Goal: Task Accomplishment & Management: Use online tool/utility

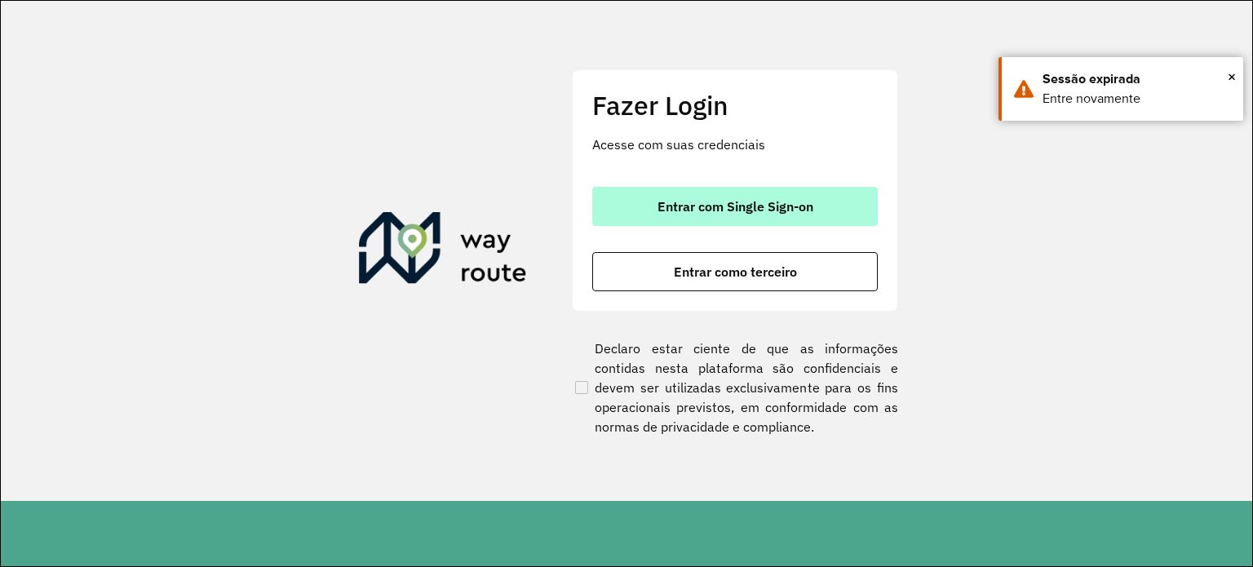
click at [731, 215] on button "Entrar com Single Sign-on" at bounding box center [735, 206] width 286 height 39
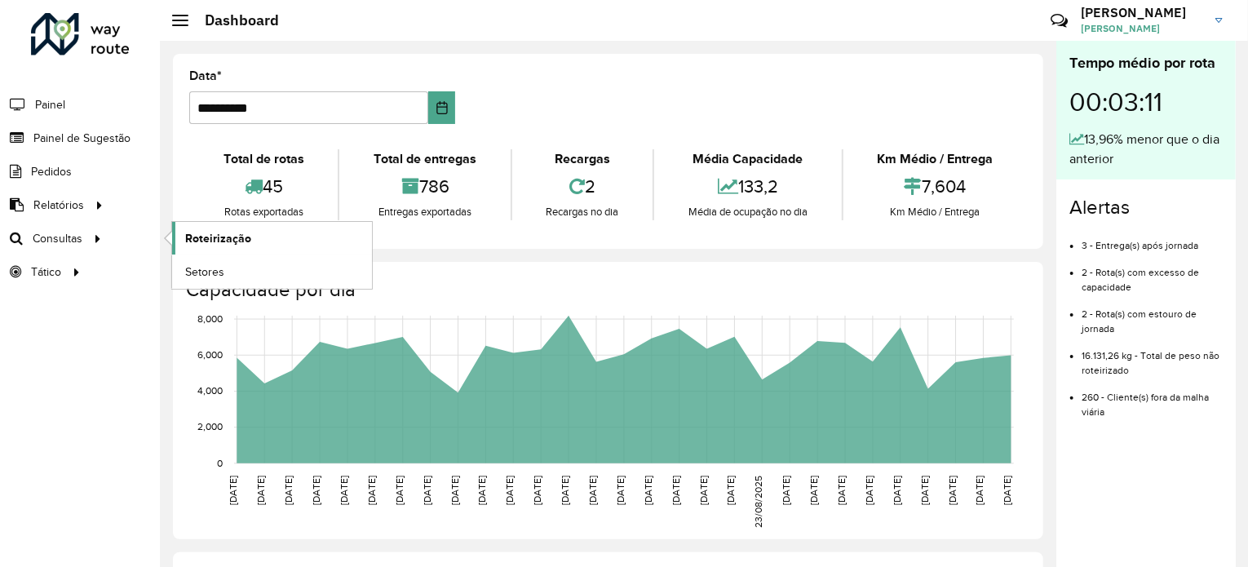
click at [197, 234] on span "Roteirização" at bounding box center [218, 238] width 66 height 17
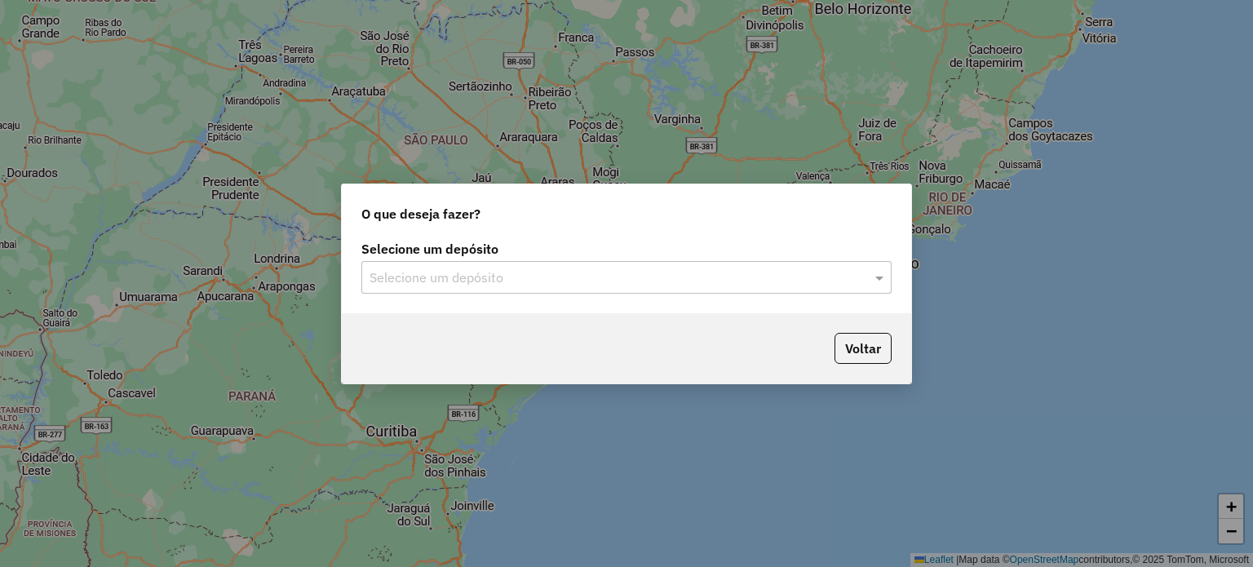
drag, startPoint x: 781, startPoint y: 272, endPoint x: 776, endPoint y: 264, distance: 9.5
click at [778, 270] on input "text" at bounding box center [610, 278] width 481 height 20
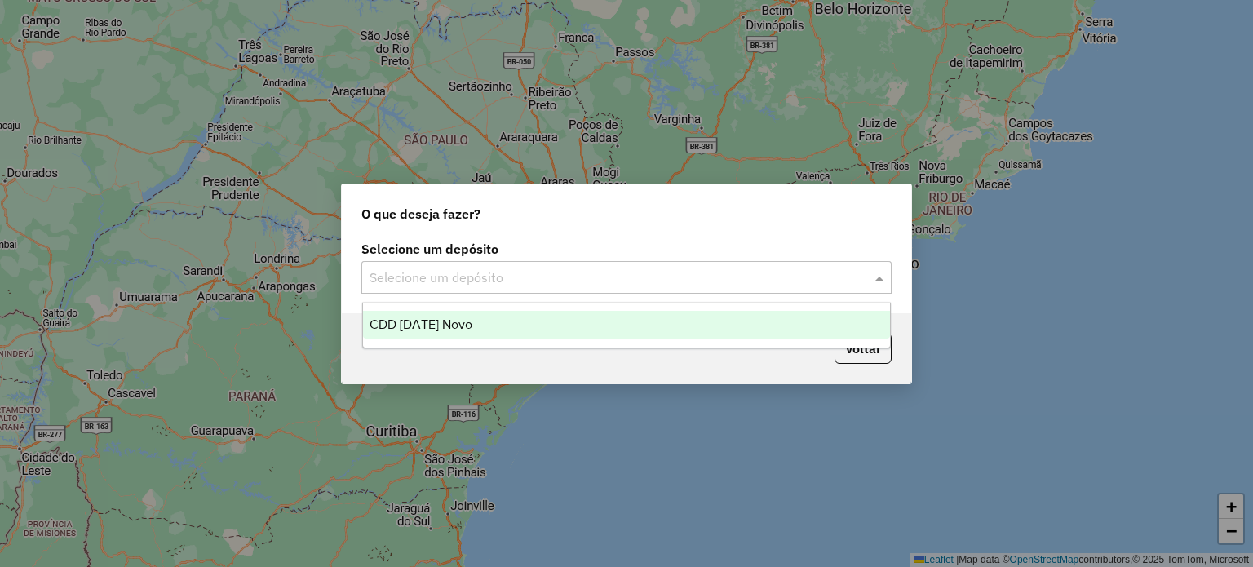
click at [419, 309] on ng-dropdown-panel "CDD Natal Novo" at bounding box center [626, 325] width 529 height 47
drag, startPoint x: 421, startPoint y: 329, endPoint x: 476, endPoint y: 334, distance: 55.8
click at [421, 329] on span "CDD Natal Novo" at bounding box center [421, 324] width 103 height 14
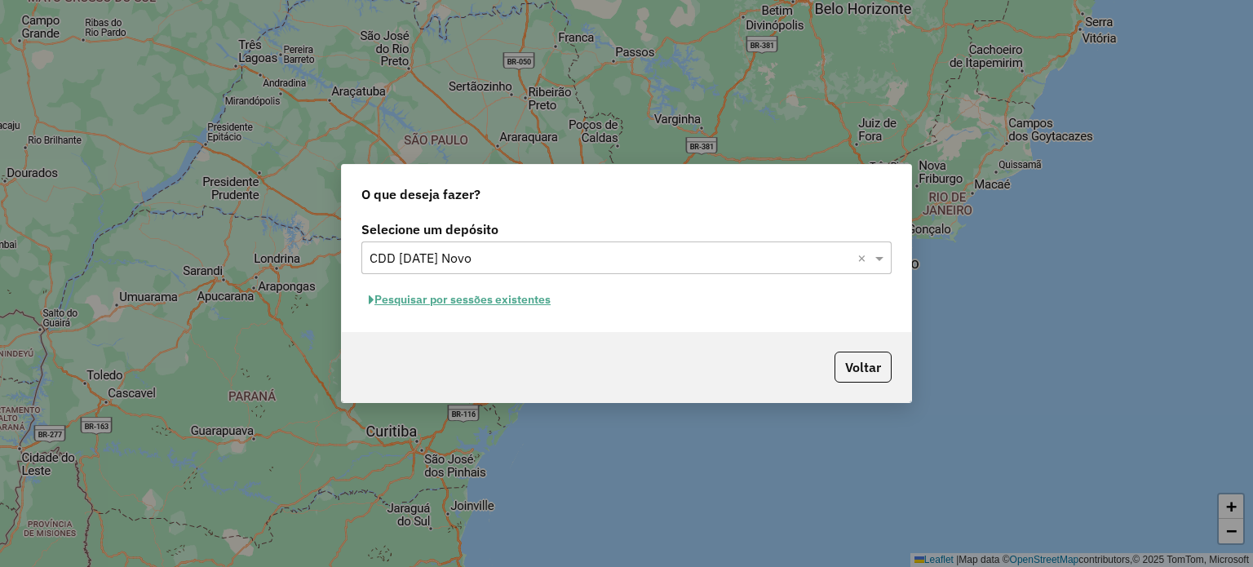
click at [480, 303] on button "Pesquisar por sessões existentes" at bounding box center [459, 299] width 197 height 25
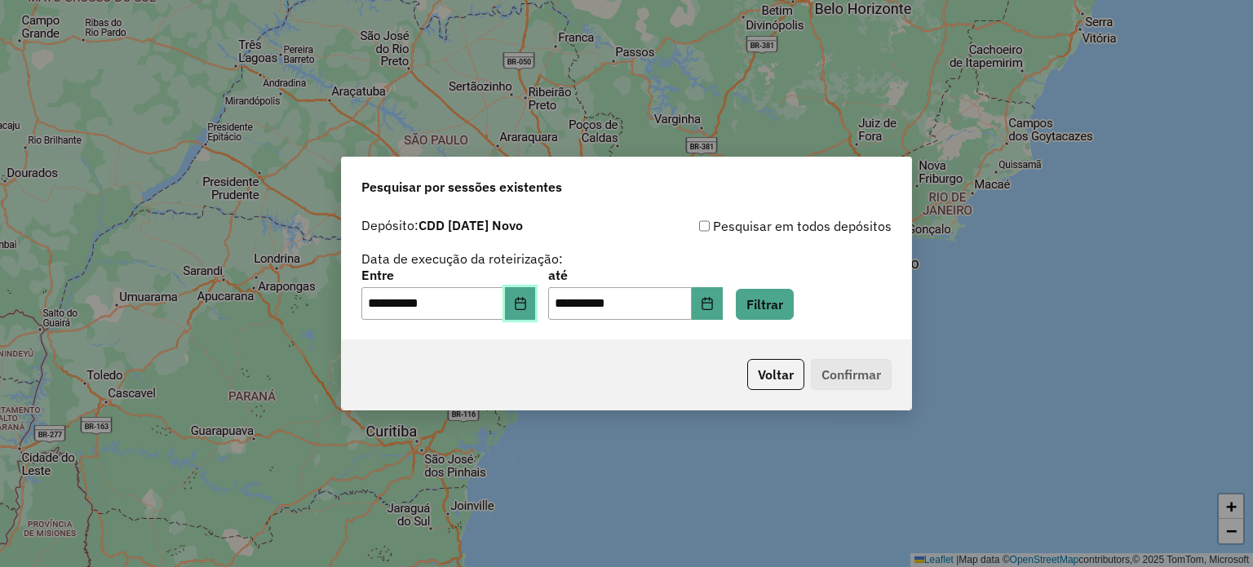
click at [536, 306] on button "Choose Date" at bounding box center [520, 303] width 31 height 33
click at [835, 259] on div "**********" at bounding box center [626, 268] width 530 height 104
click at [782, 304] on button "Filtrar" at bounding box center [765, 304] width 58 height 31
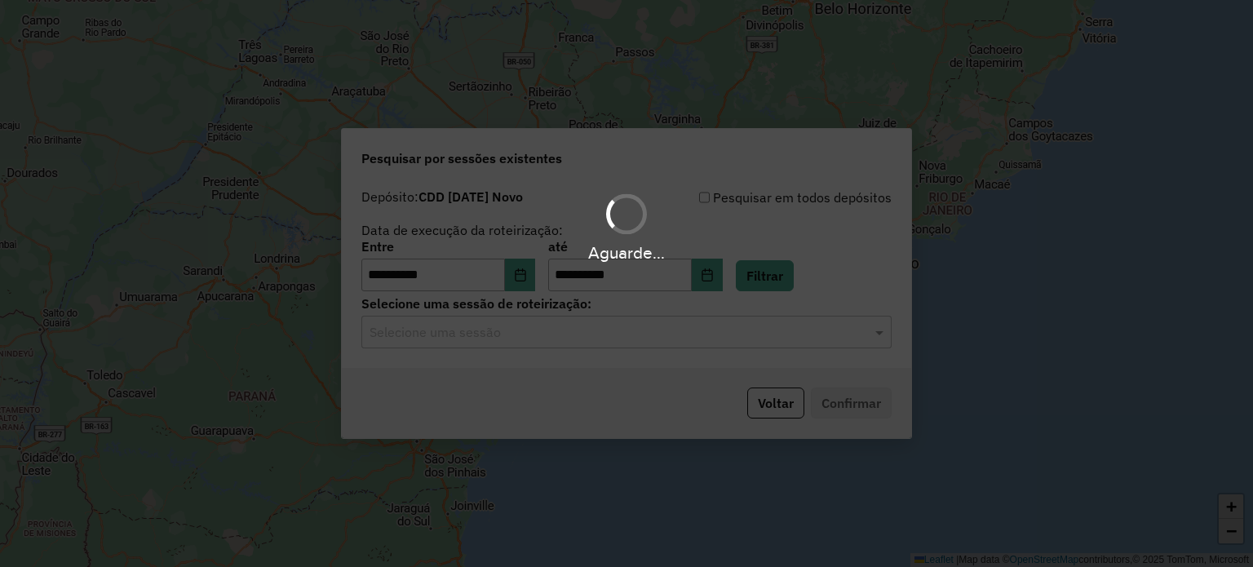
click at [402, 330] on hb-app "**********" at bounding box center [626, 283] width 1253 height 567
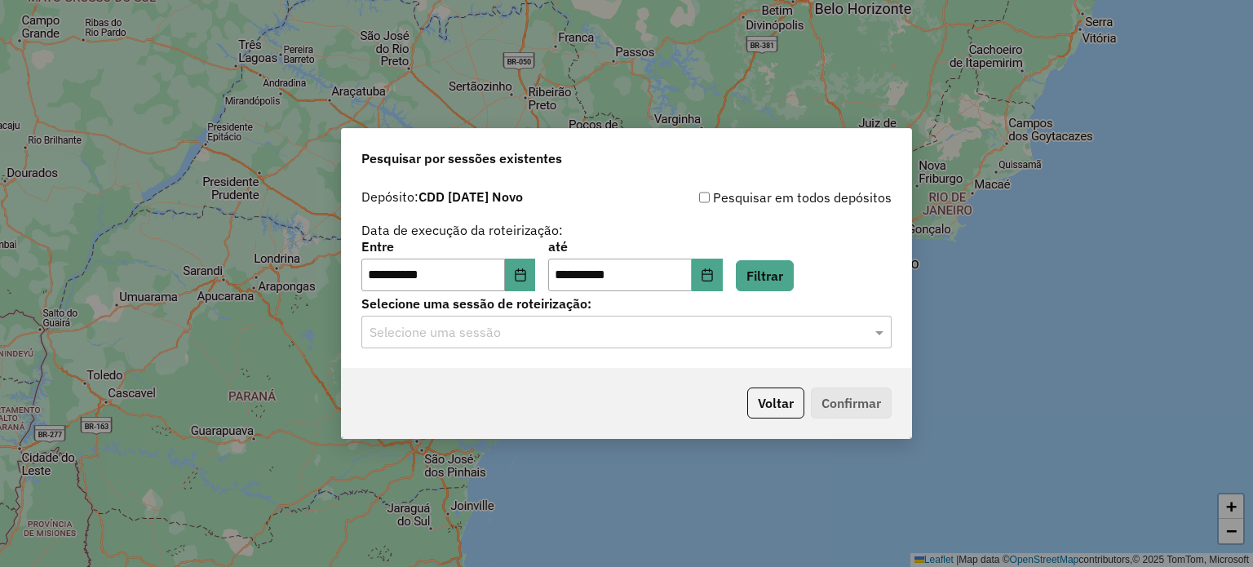
click at [422, 339] on input "text" at bounding box center [610, 333] width 481 height 20
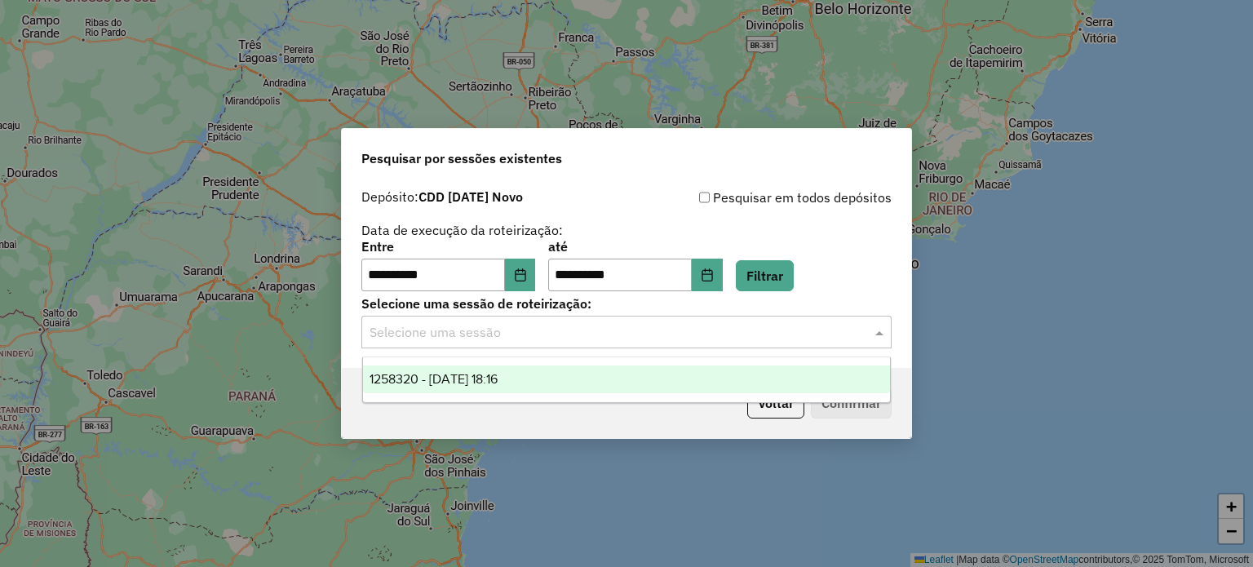
click at [454, 377] on span "1258320 - 03/09/2025 18:16" at bounding box center [434, 379] width 128 height 14
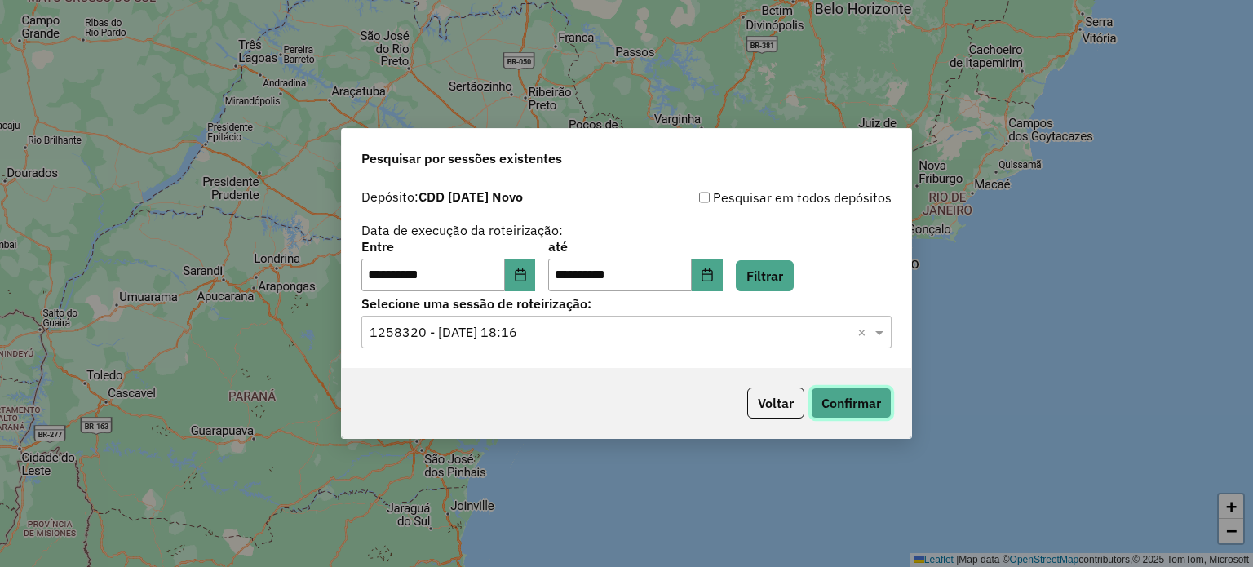
click at [878, 414] on button "Confirmar" at bounding box center [851, 403] width 81 height 31
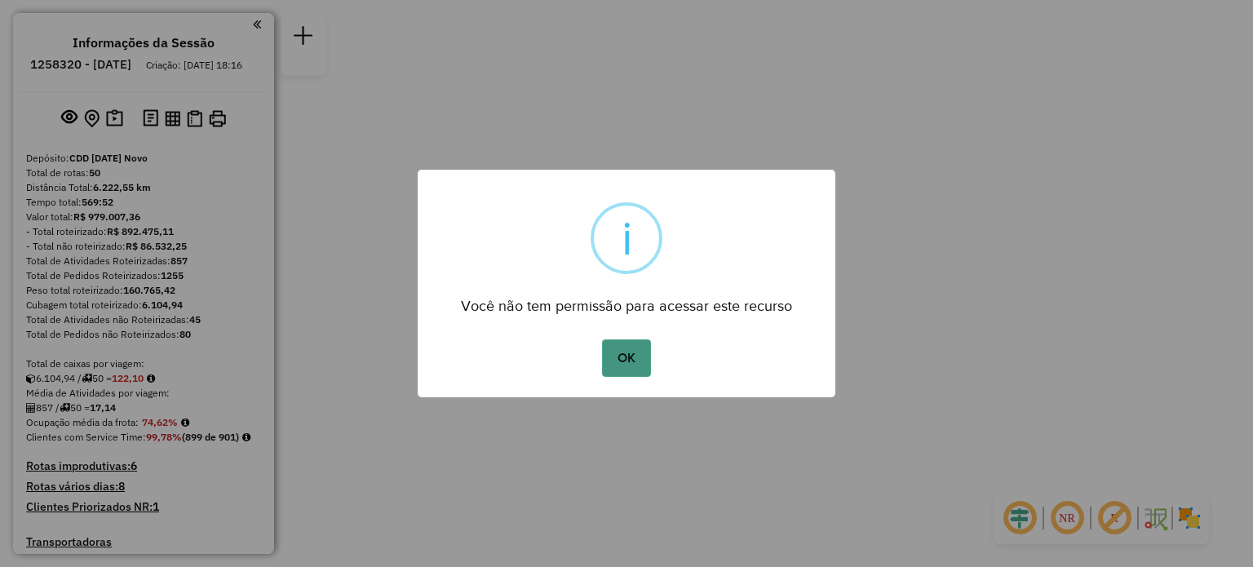
click at [623, 348] on button "OK" at bounding box center [626, 358] width 48 height 38
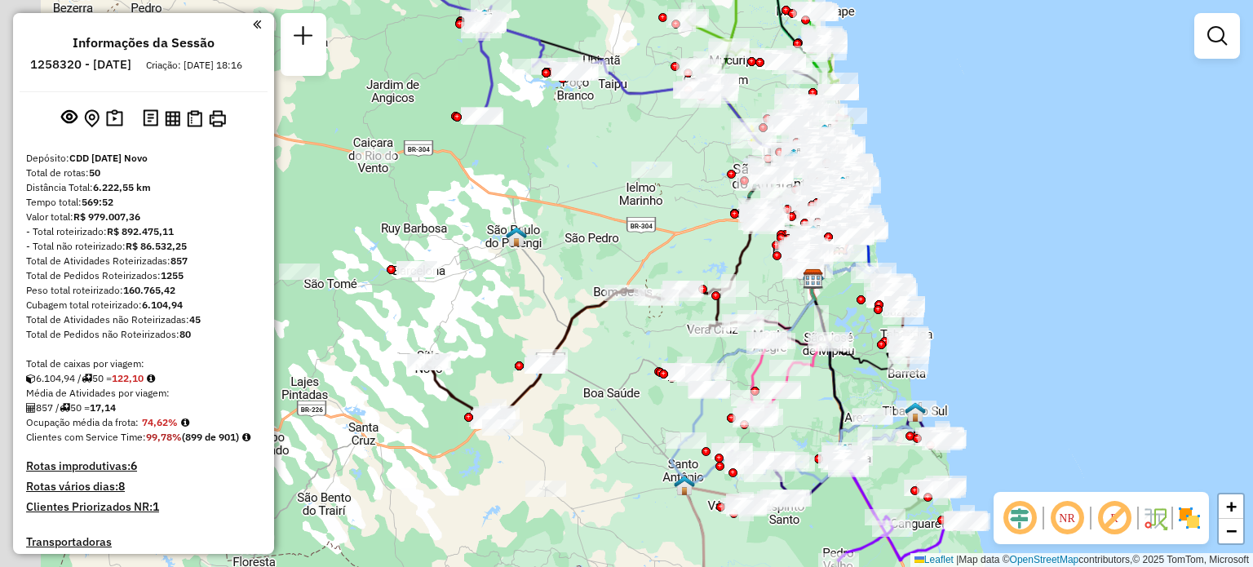
drag, startPoint x: 409, startPoint y: 429, endPoint x: 584, endPoint y: 449, distance: 176.5
click at [584, 449] on div "Janela de atendimento Grade de atendimento Capacidade Transportadoras Veículos …" at bounding box center [626, 283] width 1253 height 567
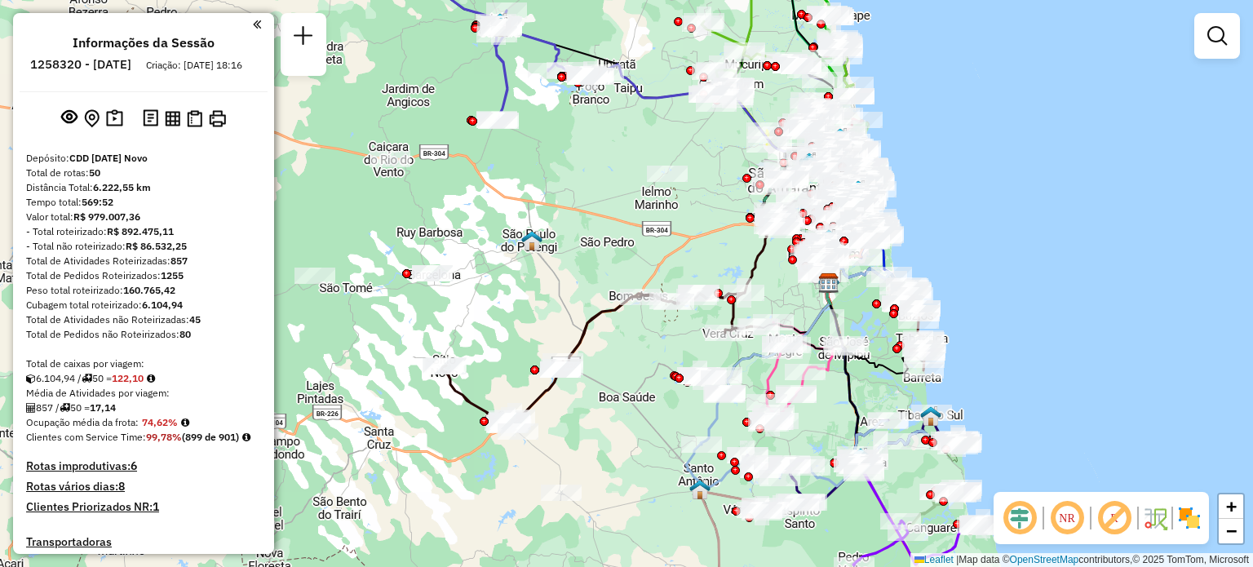
click at [613, 466] on div "Janela de atendimento Grade de atendimento Capacidade Transportadoras Veículos …" at bounding box center [626, 283] width 1253 height 567
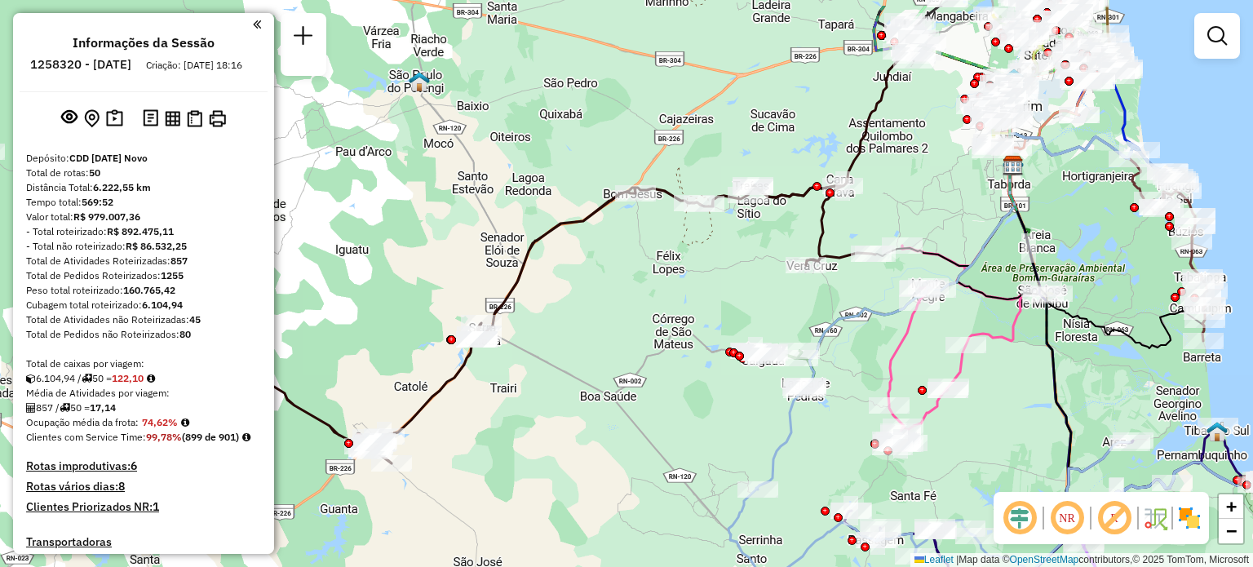
drag, startPoint x: 635, startPoint y: 429, endPoint x: 556, endPoint y: 479, distance: 92.8
click at [556, 479] on div "Janela de atendimento Grade de atendimento Capacidade Transportadoras Veículos …" at bounding box center [626, 283] width 1253 height 567
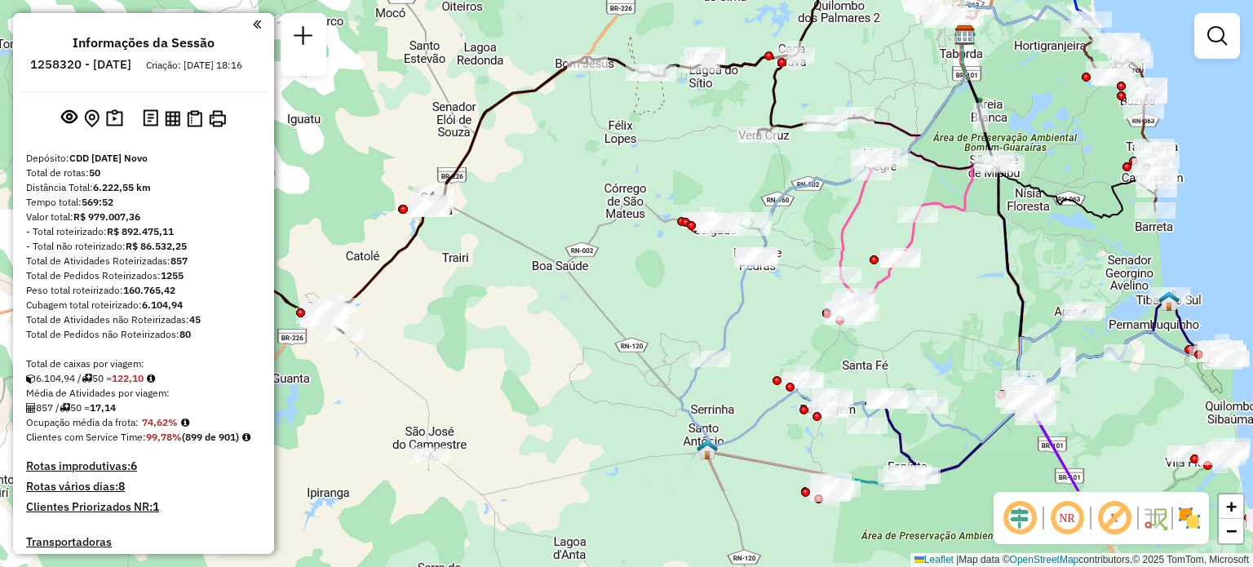
drag, startPoint x: 604, startPoint y: 353, endPoint x: 556, endPoint y: 220, distance: 141.4
click at [556, 220] on div "Janela de atendimento Grade de atendimento Capacidade Transportadoras Veículos …" at bounding box center [626, 283] width 1253 height 567
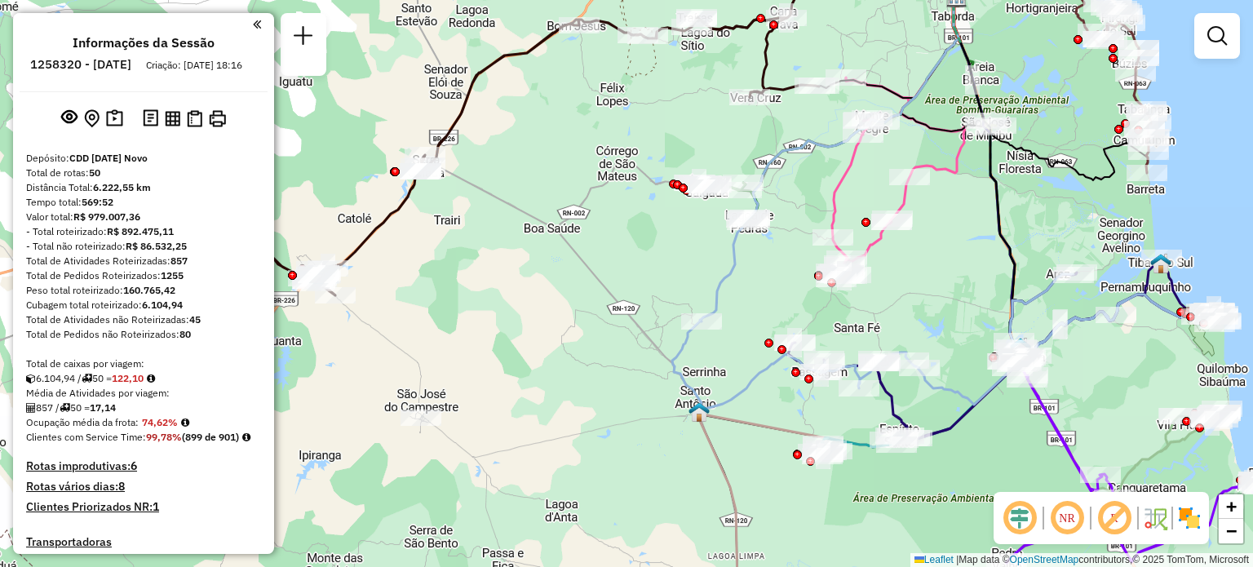
drag, startPoint x: 669, startPoint y: 494, endPoint x: 636, endPoint y: 348, distance: 148.8
click at [636, 348] on div "Janela de atendimento Grade de atendimento Capacidade Transportadoras Veículos …" at bounding box center [626, 283] width 1253 height 567
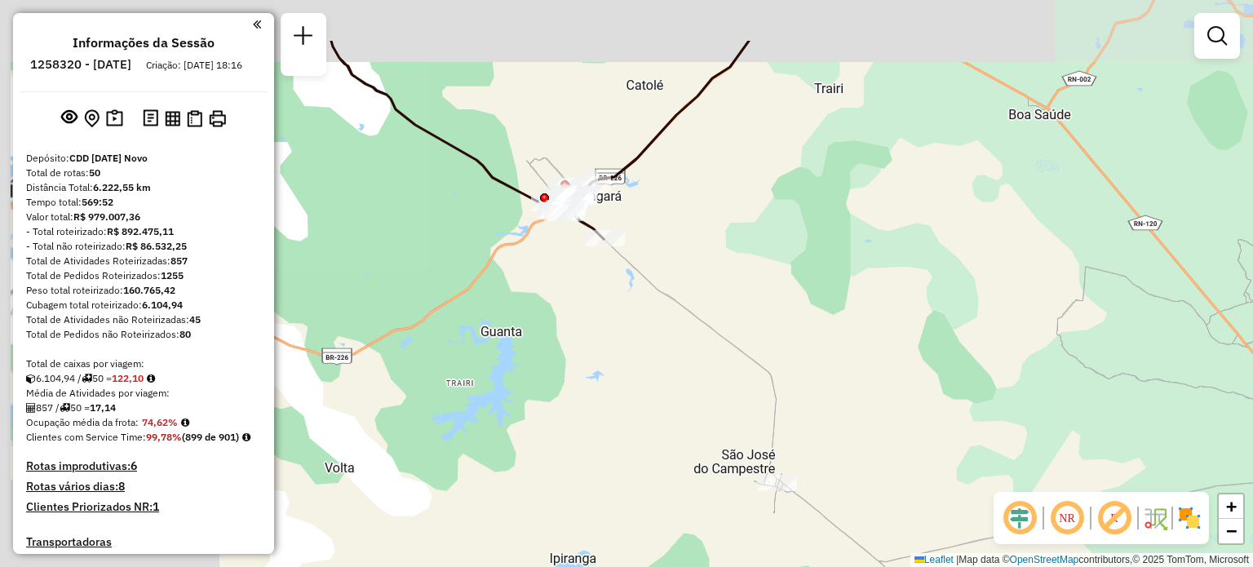
drag, startPoint x: 714, startPoint y: 266, endPoint x: 727, endPoint y: 276, distance: 16.3
click at [727, 276] on div "Janela de atendimento Grade de atendimento Capacidade Transportadoras Veículos …" at bounding box center [626, 283] width 1253 height 567
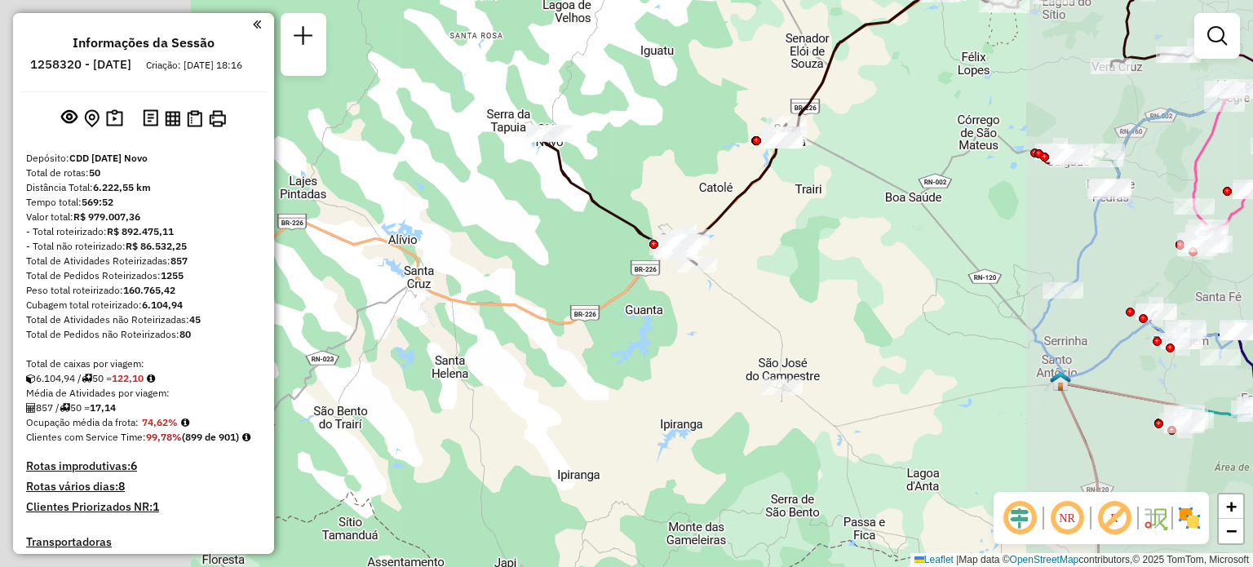
drag, startPoint x: 916, startPoint y: 393, endPoint x: 815, endPoint y: 257, distance: 169.7
click at [823, 260] on div "Janela de atendimento Grade de atendimento Capacidade Transportadoras Veículos …" at bounding box center [626, 283] width 1253 height 567
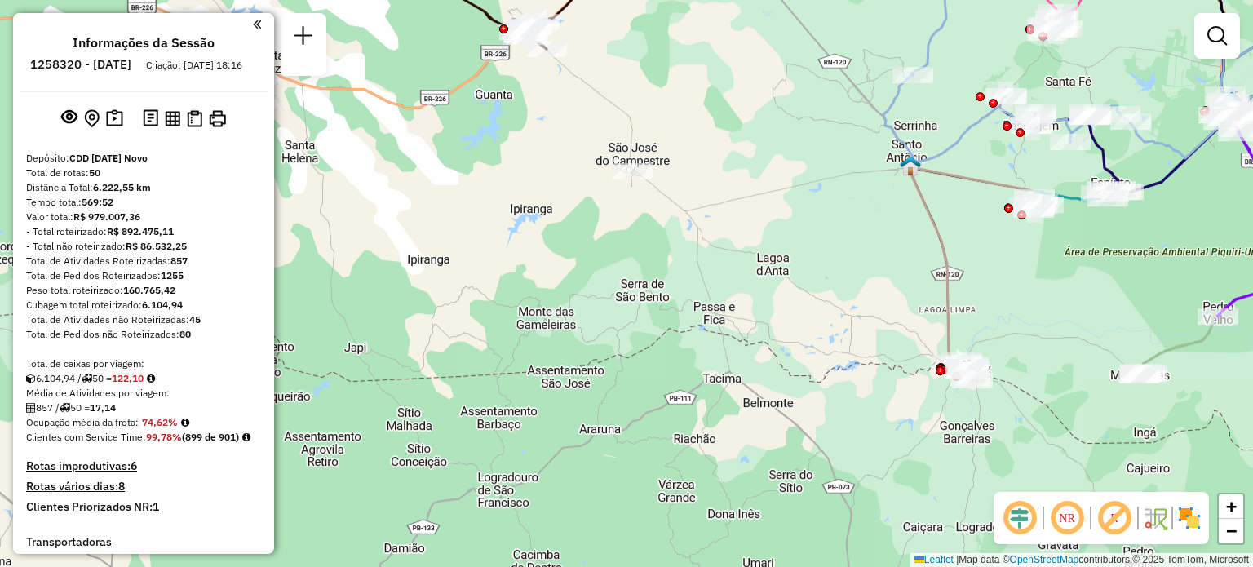
drag, startPoint x: 939, startPoint y: 345, endPoint x: 868, endPoint y: 265, distance: 106.9
click at [878, 268] on div "Janela de atendimento Grade de atendimento Capacidade Transportadoras Veículos …" at bounding box center [626, 283] width 1253 height 567
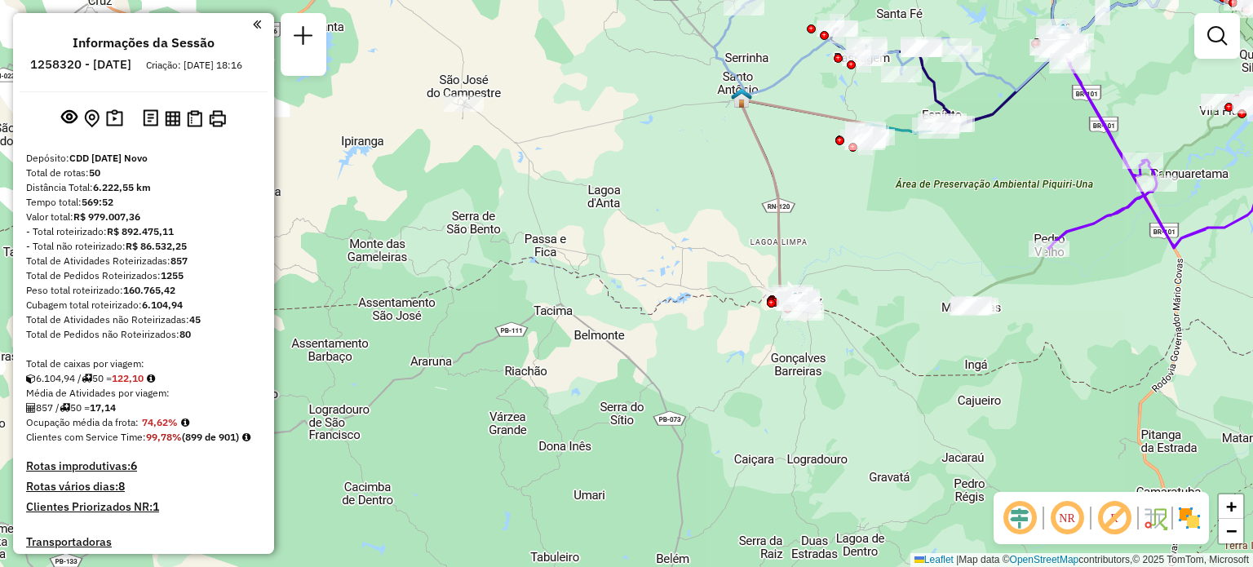
drag, startPoint x: 1015, startPoint y: 339, endPoint x: 794, endPoint y: 347, distance: 221.2
click at [793, 348] on div "Janela de atendimento Grade de atendimento Capacidade Transportadoras Veículos …" at bounding box center [626, 283] width 1253 height 567
